Goal: Find contact information: Find contact information

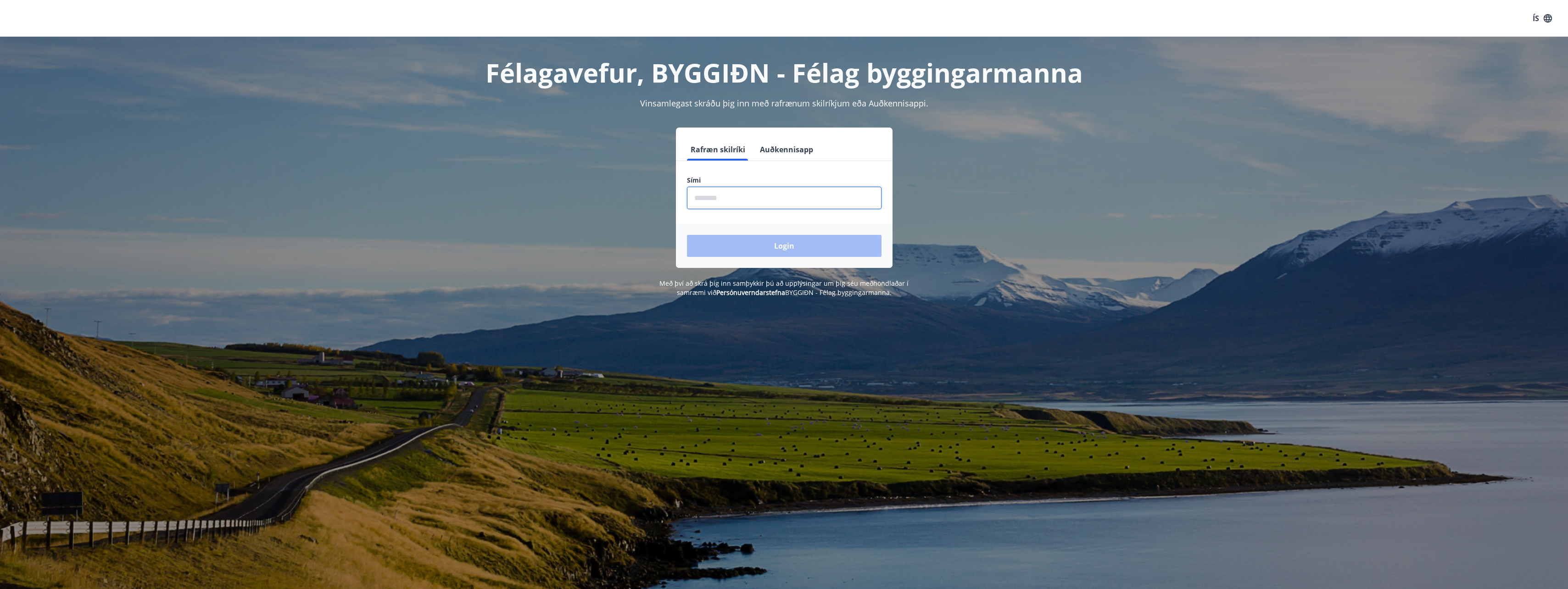
click at [739, 200] on input "phone" at bounding box center [784, 198] width 194 height 23
type input "********"
click at [687, 235] on button "Login" at bounding box center [784, 246] width 194 height 22
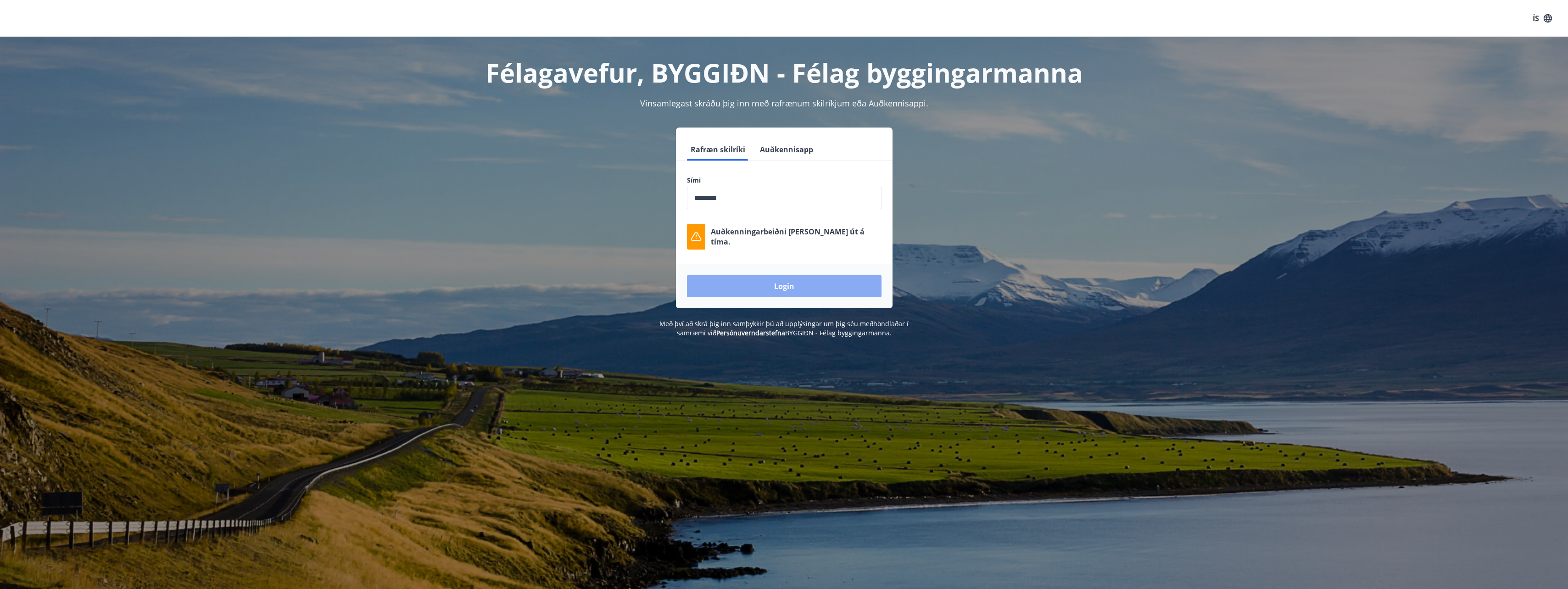
click at [812, 287] on button "Login" at bounding box center [784, 286] width 194 height 22
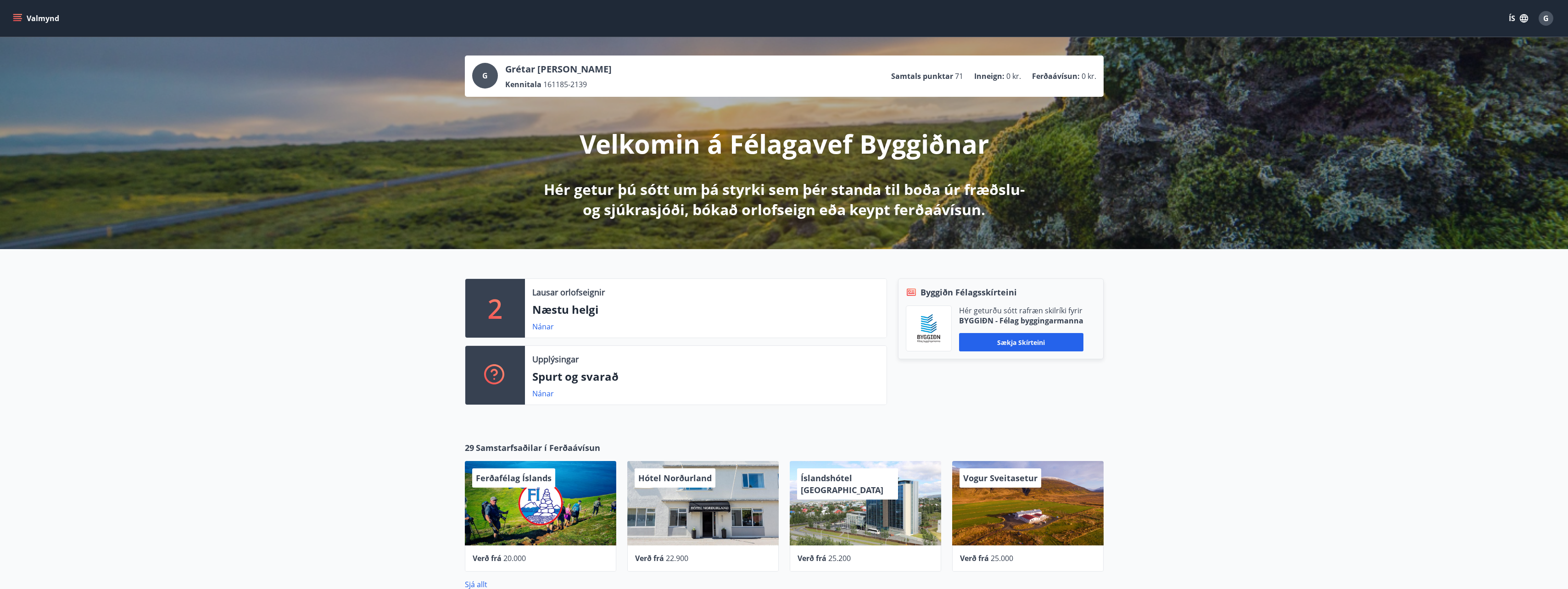
click at [1548, 15] on span "G" at bounding box center [1546, 18] width 5 height 10
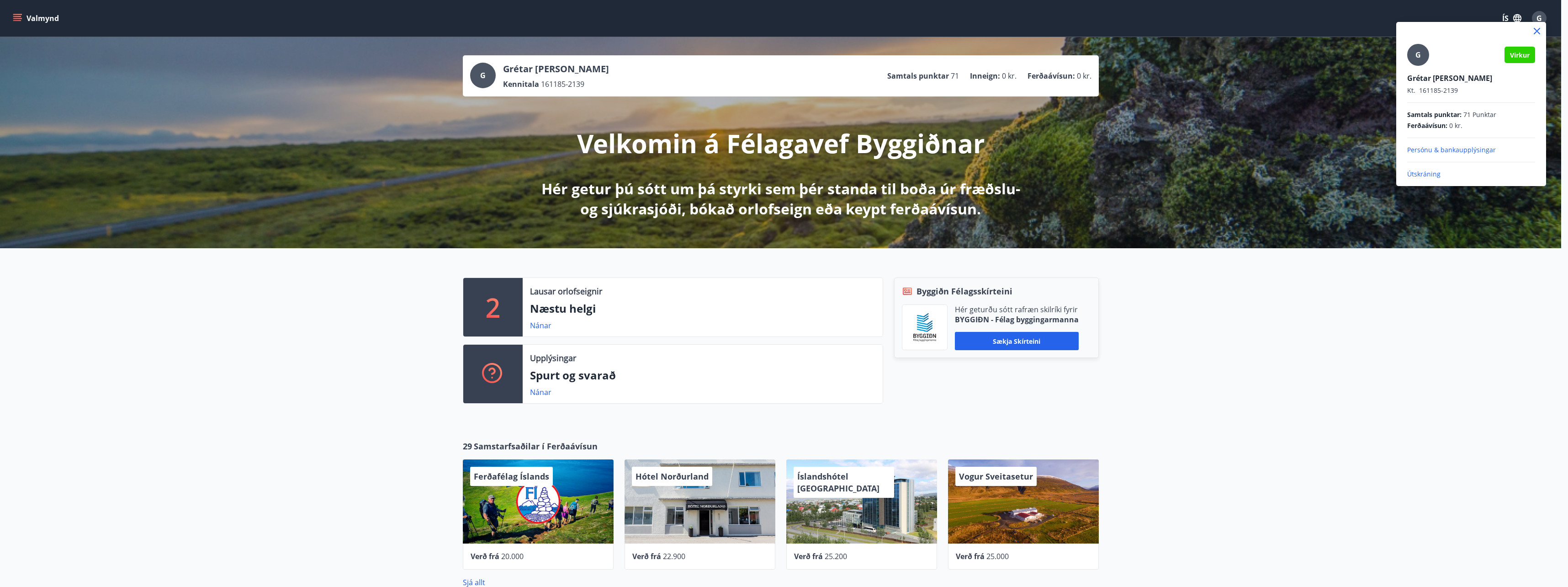
click at [1271, 451] on div at bounding box center [784, 294] width 1568 height 587
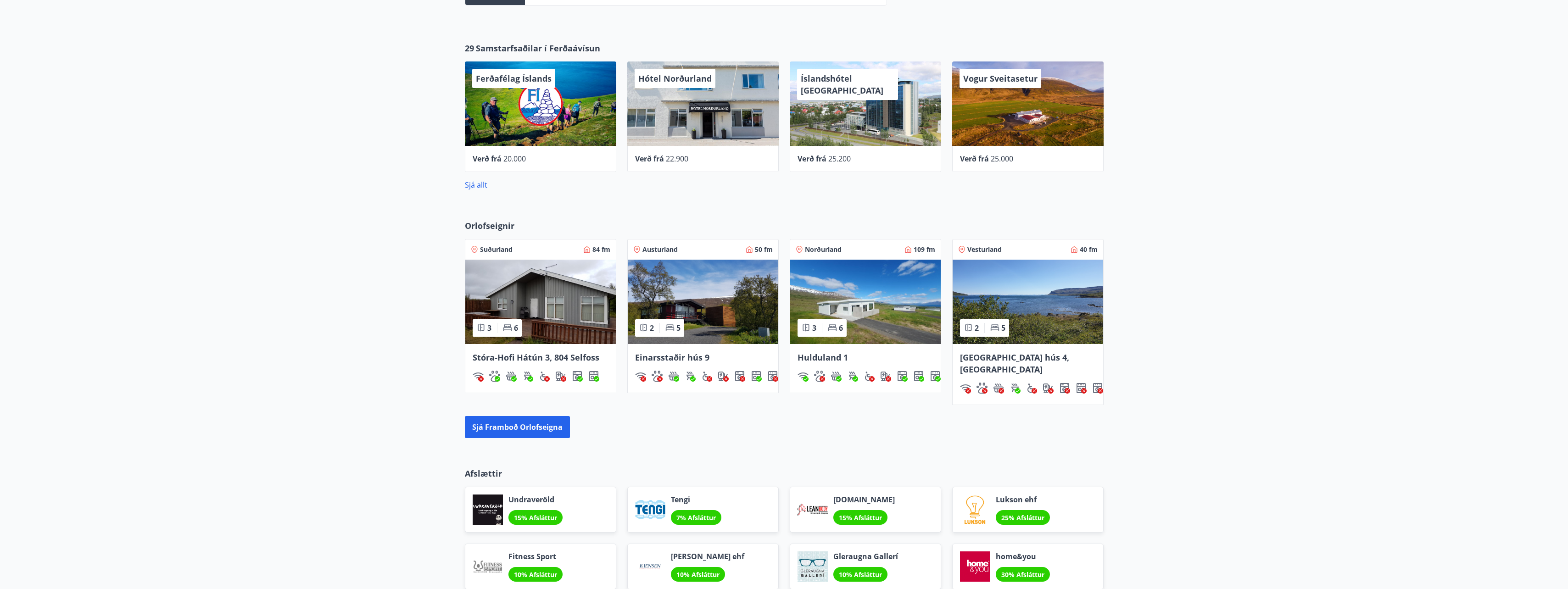
scroll to position [520, 0]
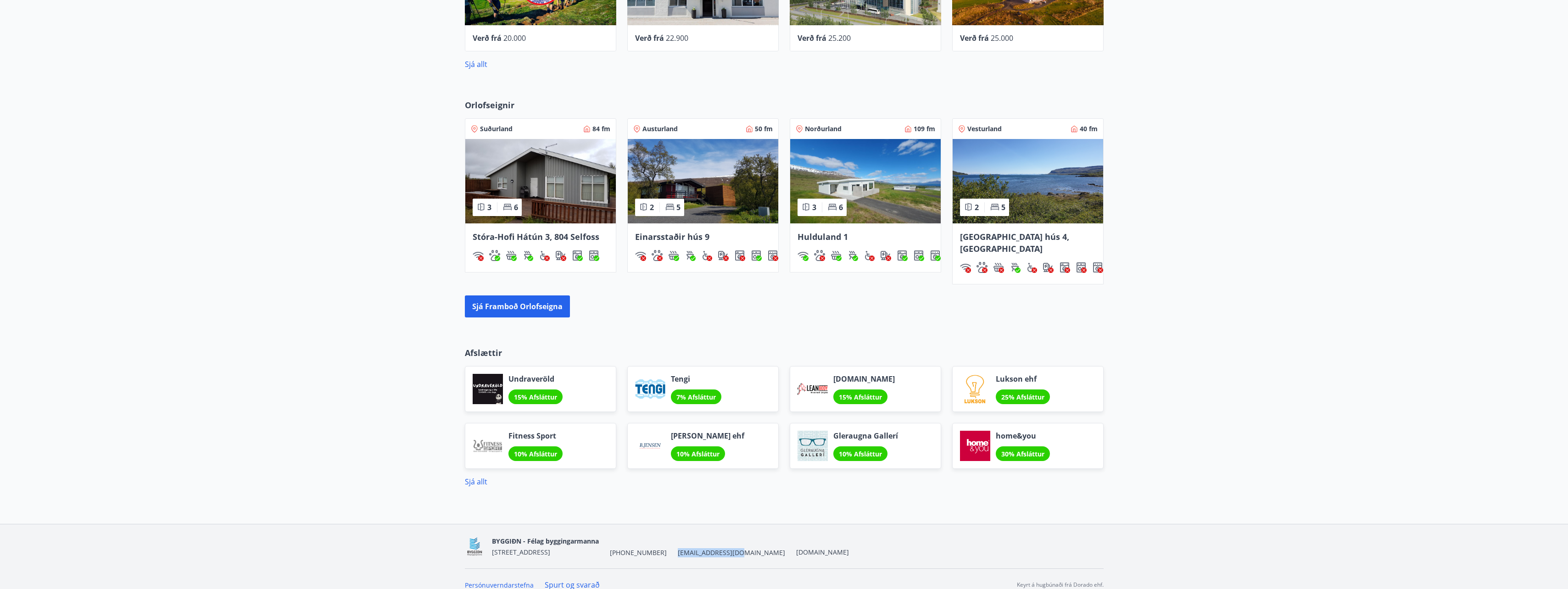
drag, startPoint x: 665, startPoint y: 545, endPoint x: 728, endPoint y: 546, distance: 63.0
click at [728, 546] on div "BYGGIÐN - Félag byggingarmanna Stórhöfða 31, 110 Reykjavík +354 547-0300 byggid…" at bounding box center [784, 546] width 639 height 44
copy span "[EMAIL_ADDRESS][DOMAIN_NAME]"
